Goal: Information Seeking & Learning: Check status

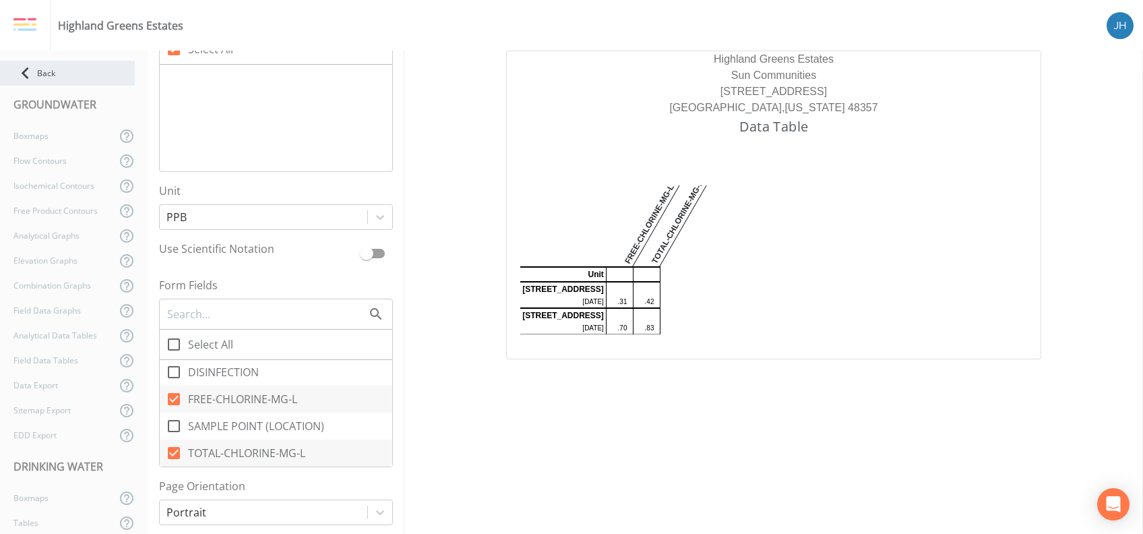
click at [27, 69] on icon at bounding box center [25, 73] width 7 height 12
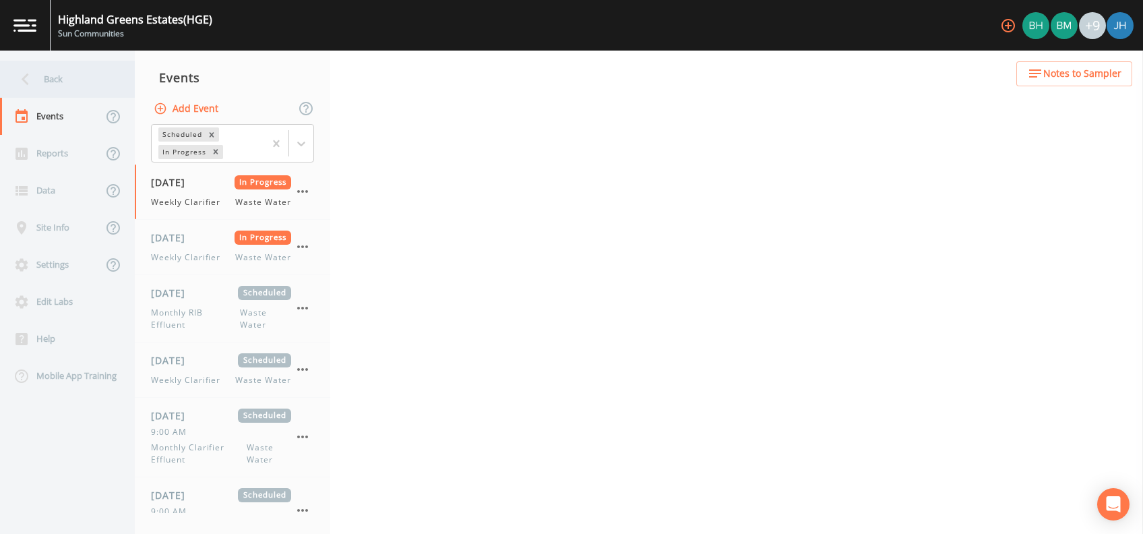
click at [32, 76] on icon at bounding box center [25, 79] width 24 height 24
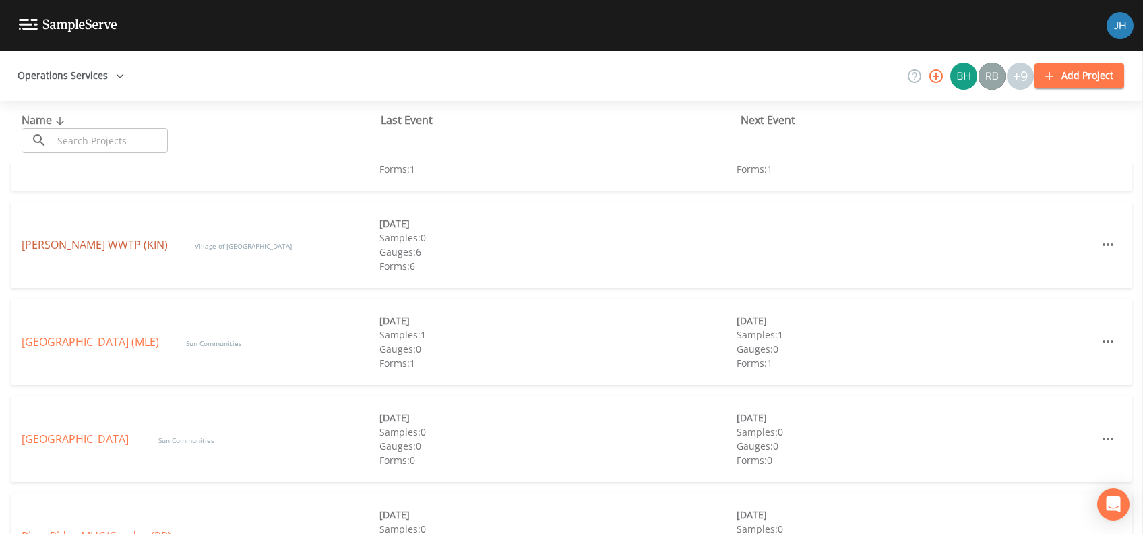
scroll to position [359, 0]
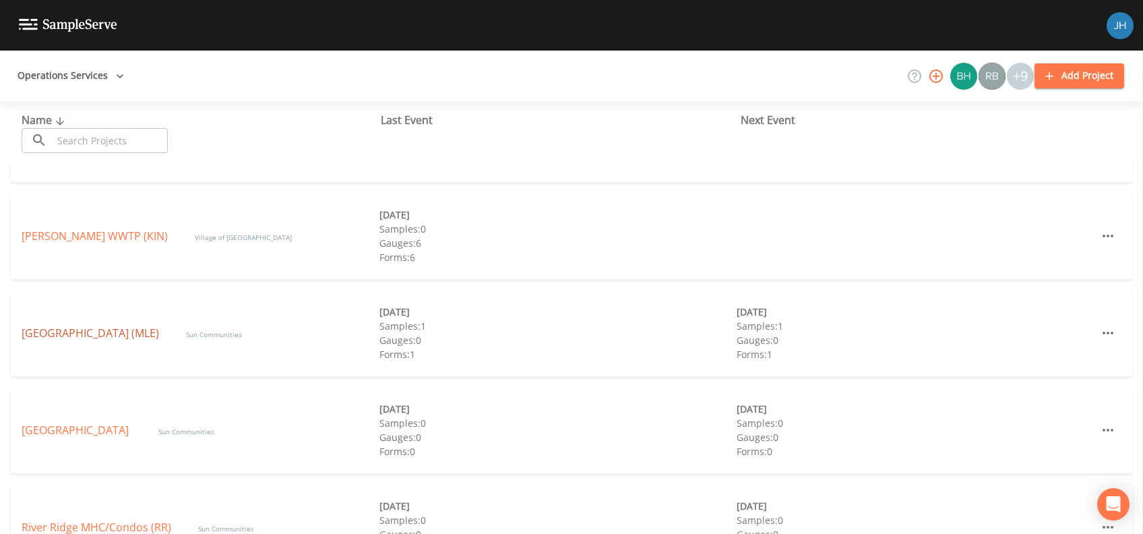
click at [96, 330] on link "[GEOGRAPHIC_DATA] (MLE)" at bounding box center [90, 332] width 137 height 15
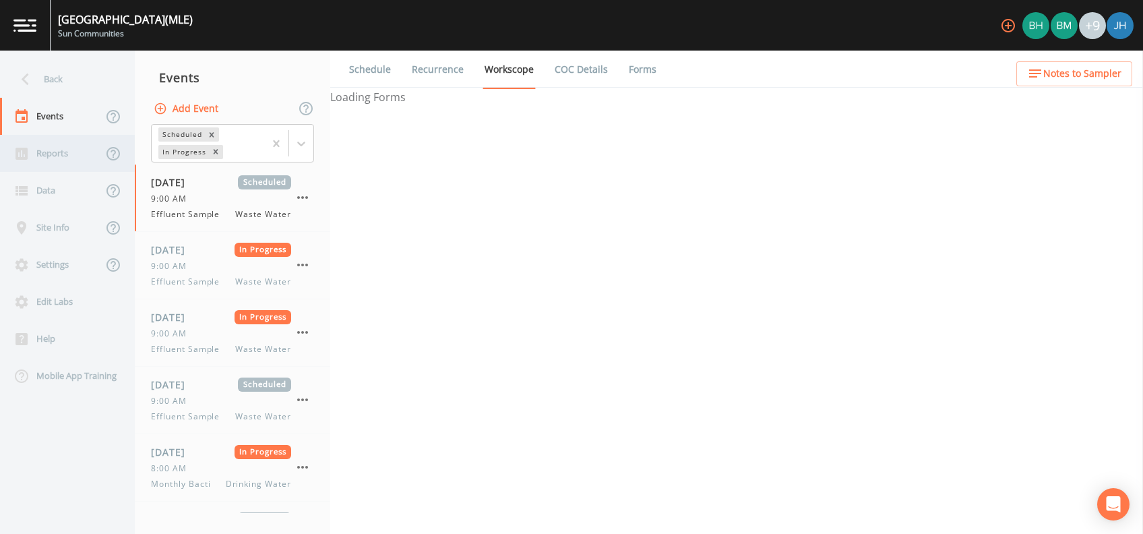
select select "092b3f94-5697-4c94-9891-da161916fdbb"
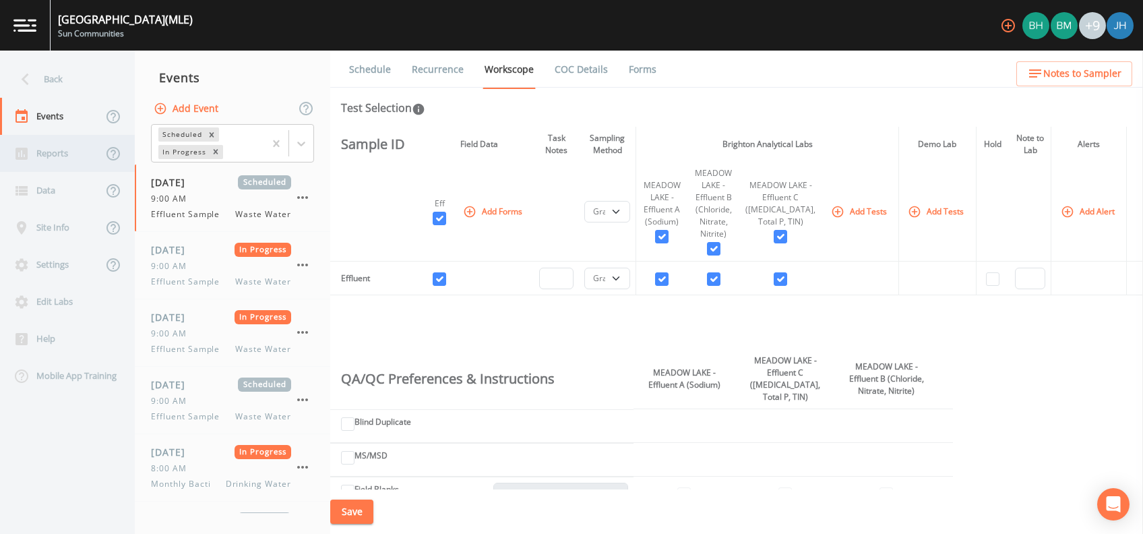
click at [40, 151] on div "Reports" at bounding box center [51, 153] width 102 height 37
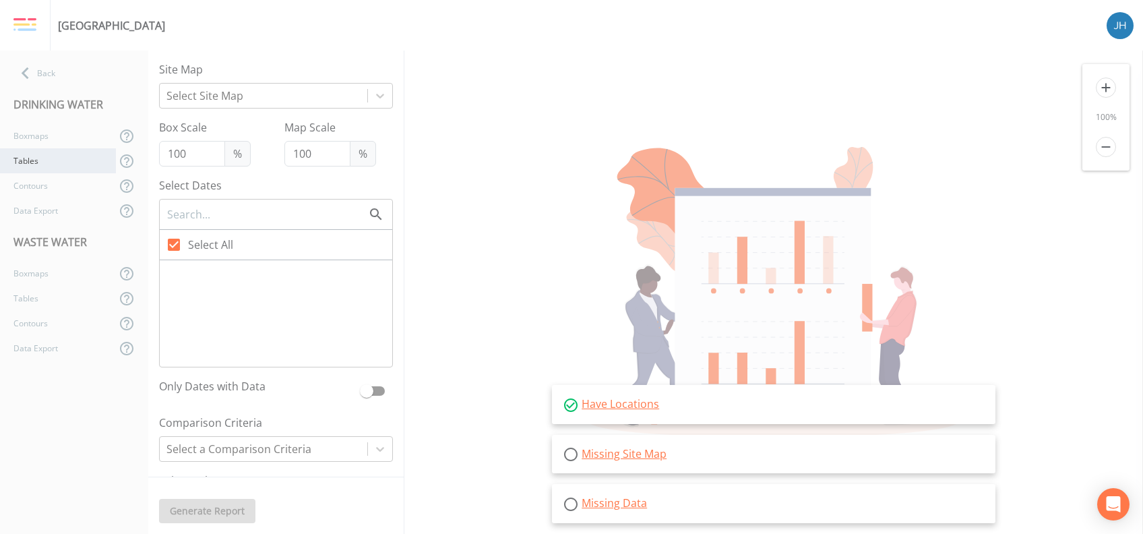
click at [49, 162] on div "Tables" at bounding box center [58, 160] width 116 height 25
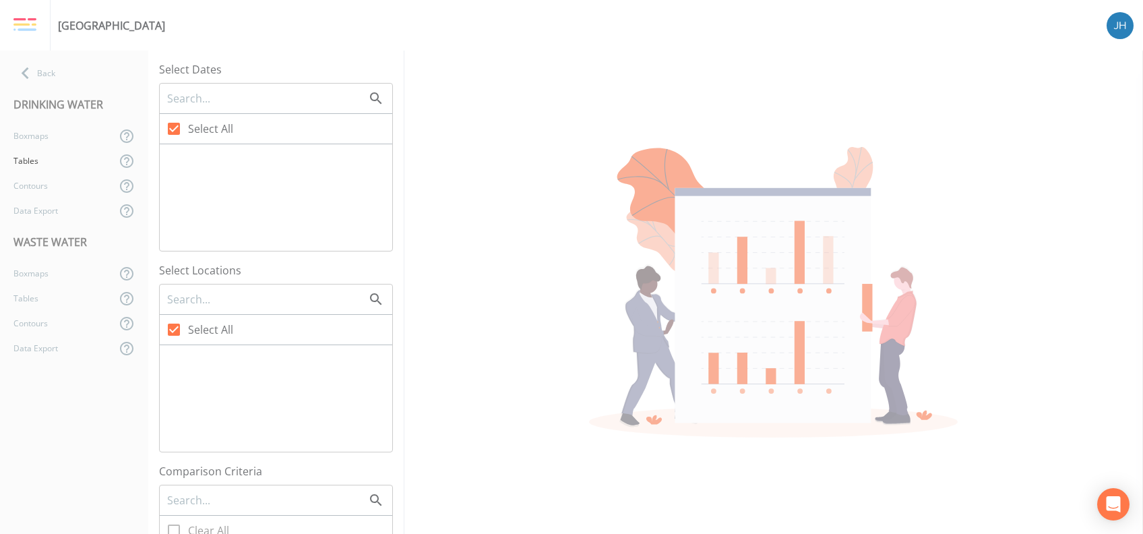
checkbox input "false"
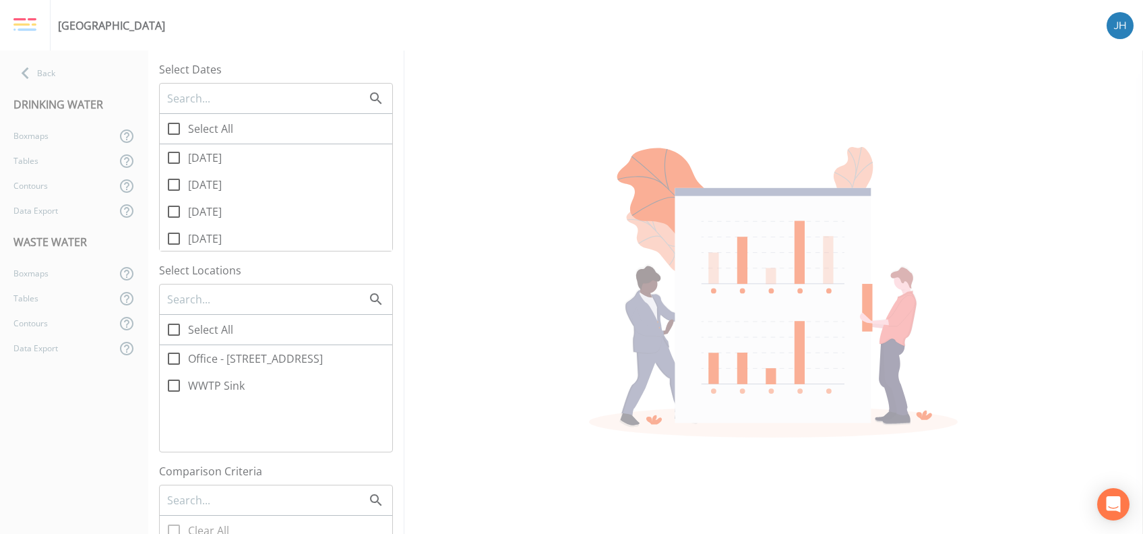
click at [176, 183] on icon at bounding box center [174, 185] width 16 height 16
click at [173, 183] on input "[DATE]" at bounding box center [166, 176] width 13 height 13
checkbox input "true"
click at [173, 357] on input "Office - [STREET_ADDRESS]" at bounding box center [166, 350] width 13 height 13
checkbox input "true"
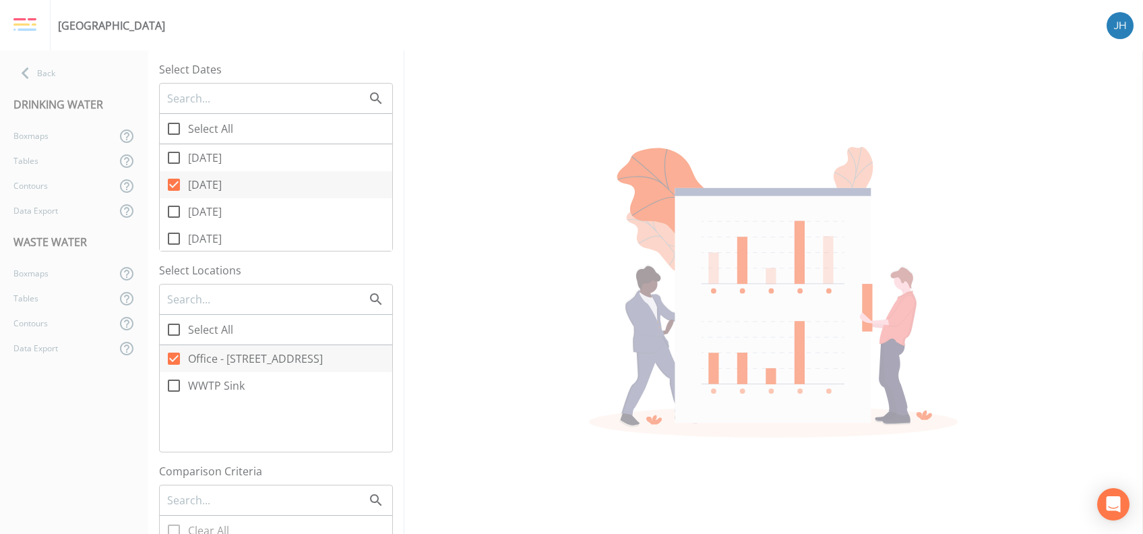
click at [173, 386] on icon at bounding box center [174, 385] width 16 height 16
click at [173, 385] on input "WWTP Sink" at bounding box center [166, 377] width 13 height 13
checkbox input "true"
click at [176, 358] on icon at bounding box center [174, 358] width 12 height 12
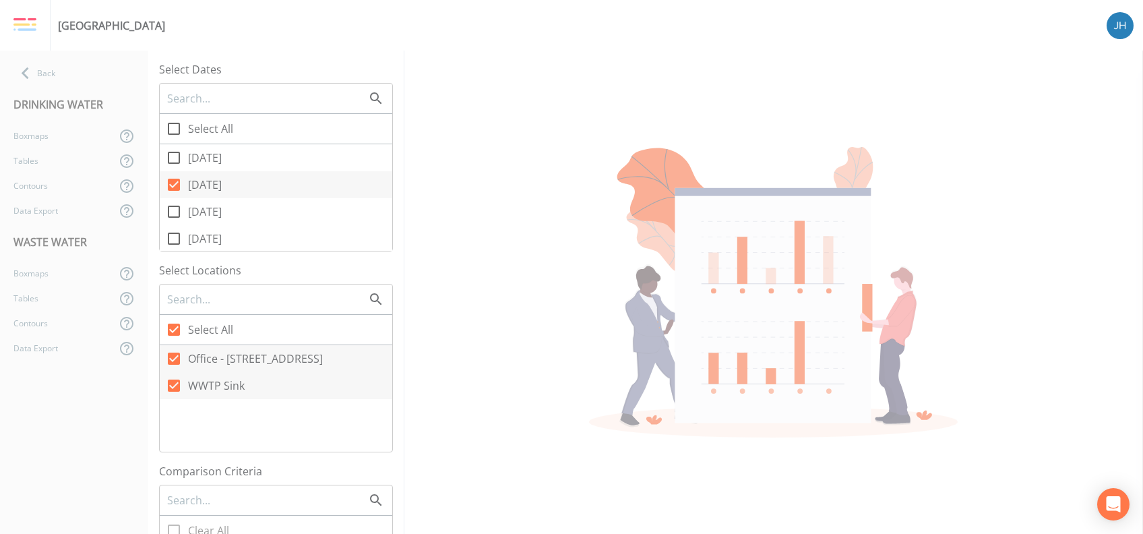
click at [173, 358] on input "Office - [STREET_ADDRESS]" at bounding box center [166, 350] width 13 height 13
checkbox input "false"
click at [172, 354] on input "Office - [STREET_ADDRESS]" at bounding box center [166, 350] width 13 height 13
checkbox input "true"
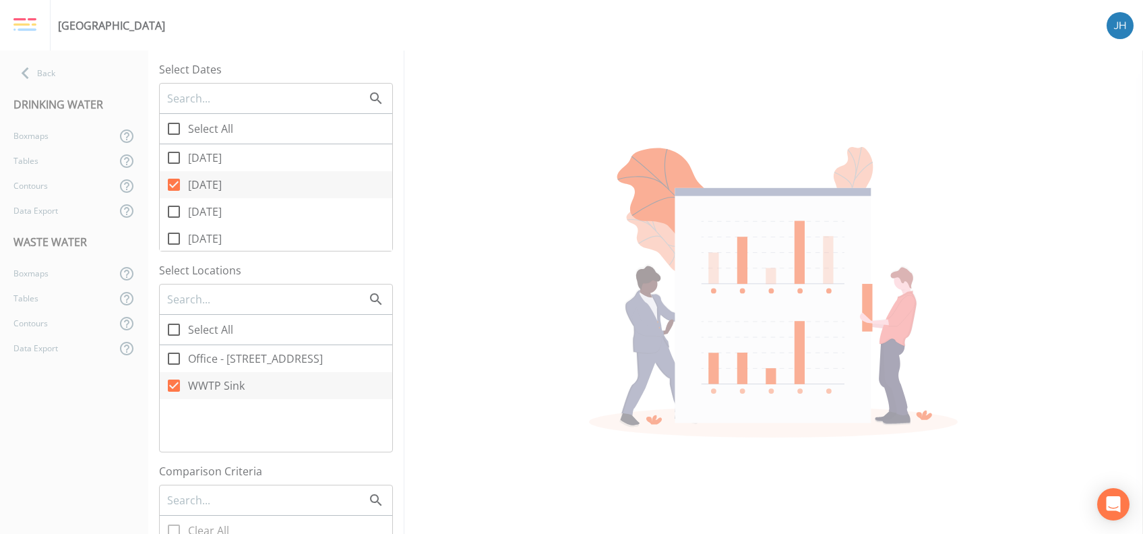
checkbox input "true"
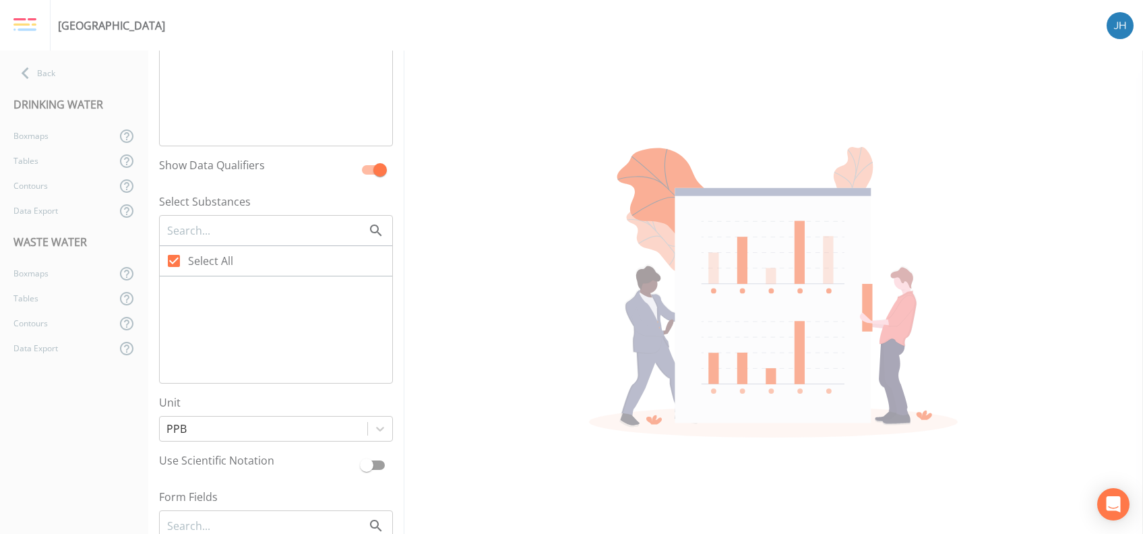
scroll to position [718, 0]
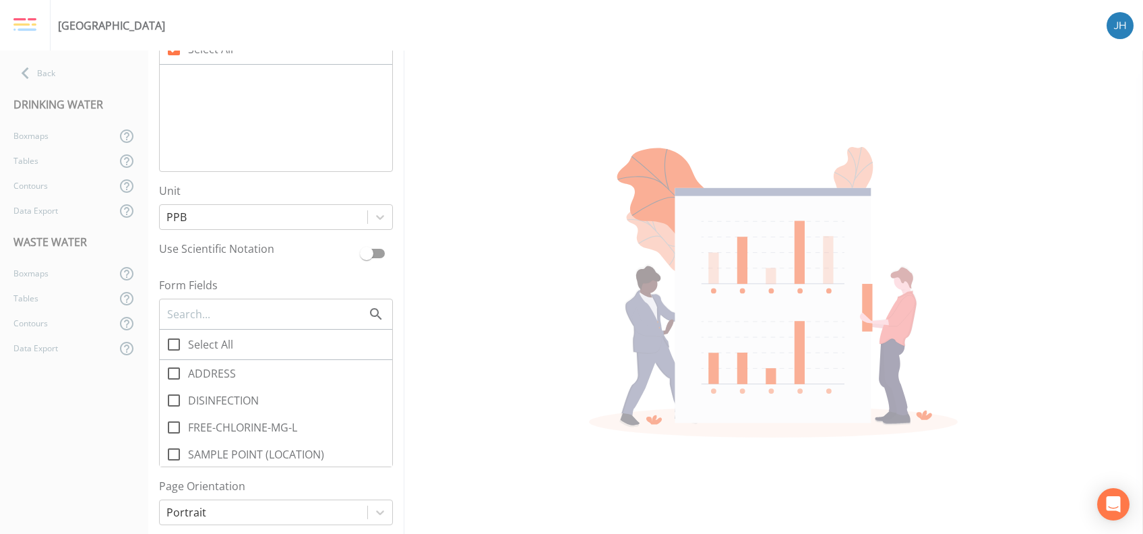
click at [173, 425] on icon at bounding box center [174, 427] width 16 height 16
click at [173, 425] on input "FREE-CHLORINE-MG-L" at bounding box center [166, 419] width 13 height 13
checkbox input "true"
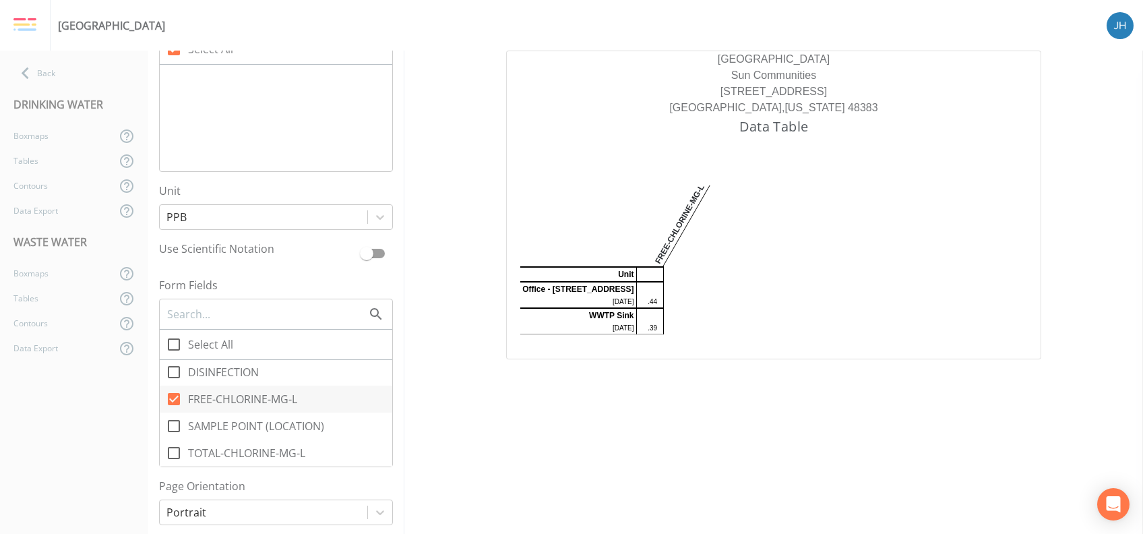
click at [168, 453] on icon at bounding box center [174, 453] width 12 height 12
click at [168, 452] on input "TOTAL-CHLORINE-MG-L" at bounding box center [166, 445] width 13 height 13
checkbox input "true"
